Goal: Task Accomplishment & Management: Manage account settings

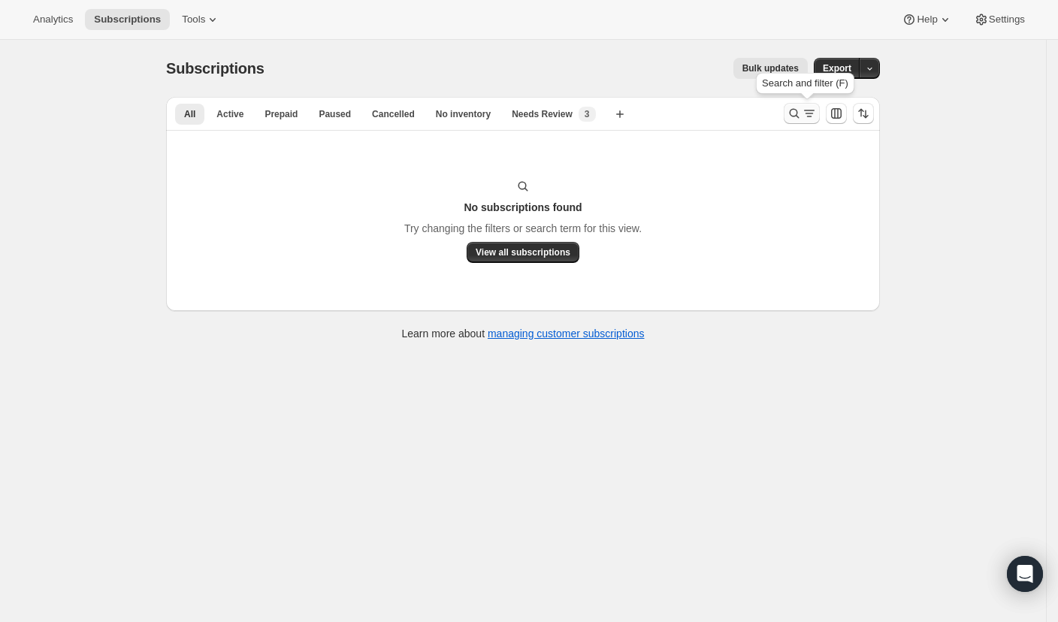
click at [790, 120] on button "Search and filter results" at bounding box center [802, 113] width 36 height 21
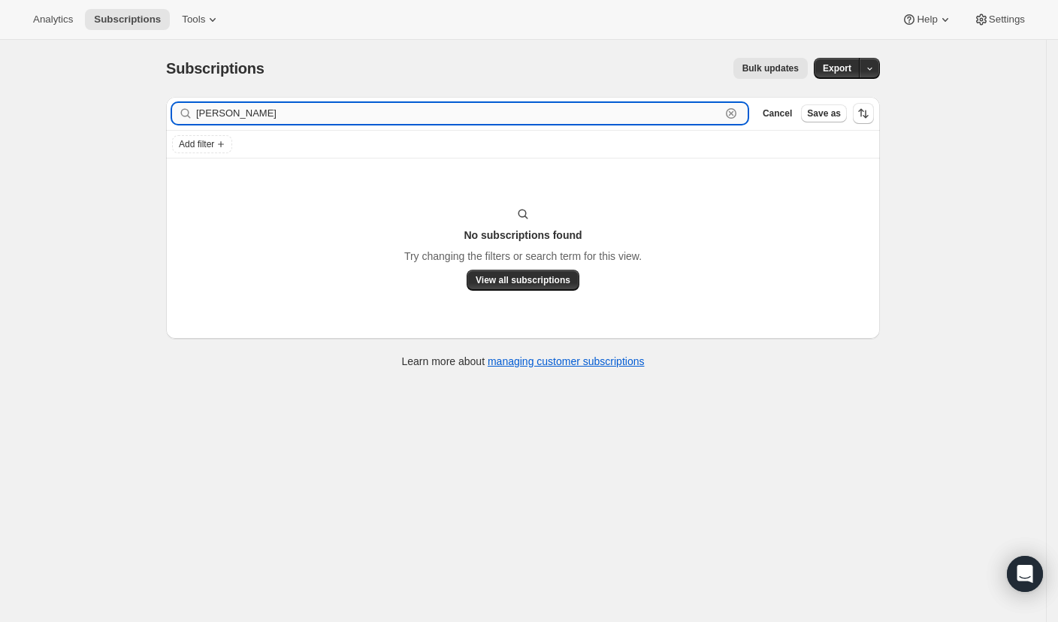
click at [334, 108] on input "[PERSON_NAME]" at bounding box center [458, 113] width 525 height 21
paste input ""[PERSON_NAME]" <[EMAIL_ADDRESS][DOMAIN_NAME]>"
drag, startPoint x: 289, startPoint y: 113, endPoint x: 425, endPoint y: 115, distance: 136.0
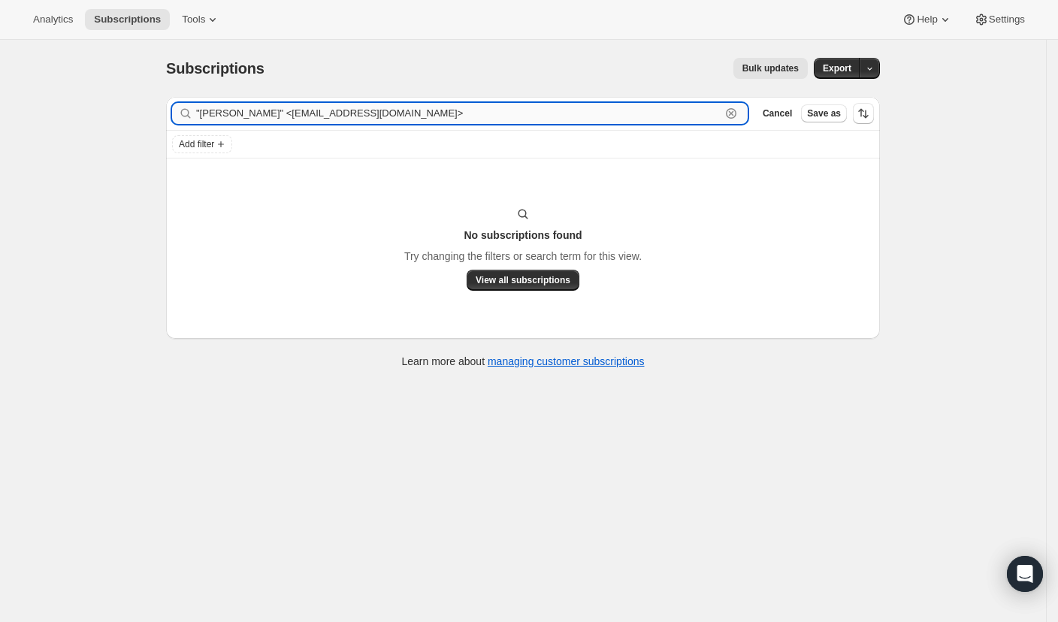
click at [425, 115] on input ""[PERSON_NAME]" <[EMAIL_ADDRESS][DOMAIN_NAME]>" at bounding box center [458, 113] width 525 height 21
paste input "[EMAIL_ADDRESS][DOMAIN_NAME]"
type input "[EMAIL_ADDRESS][DOMAIN_NAME]"
